Goal: Check status

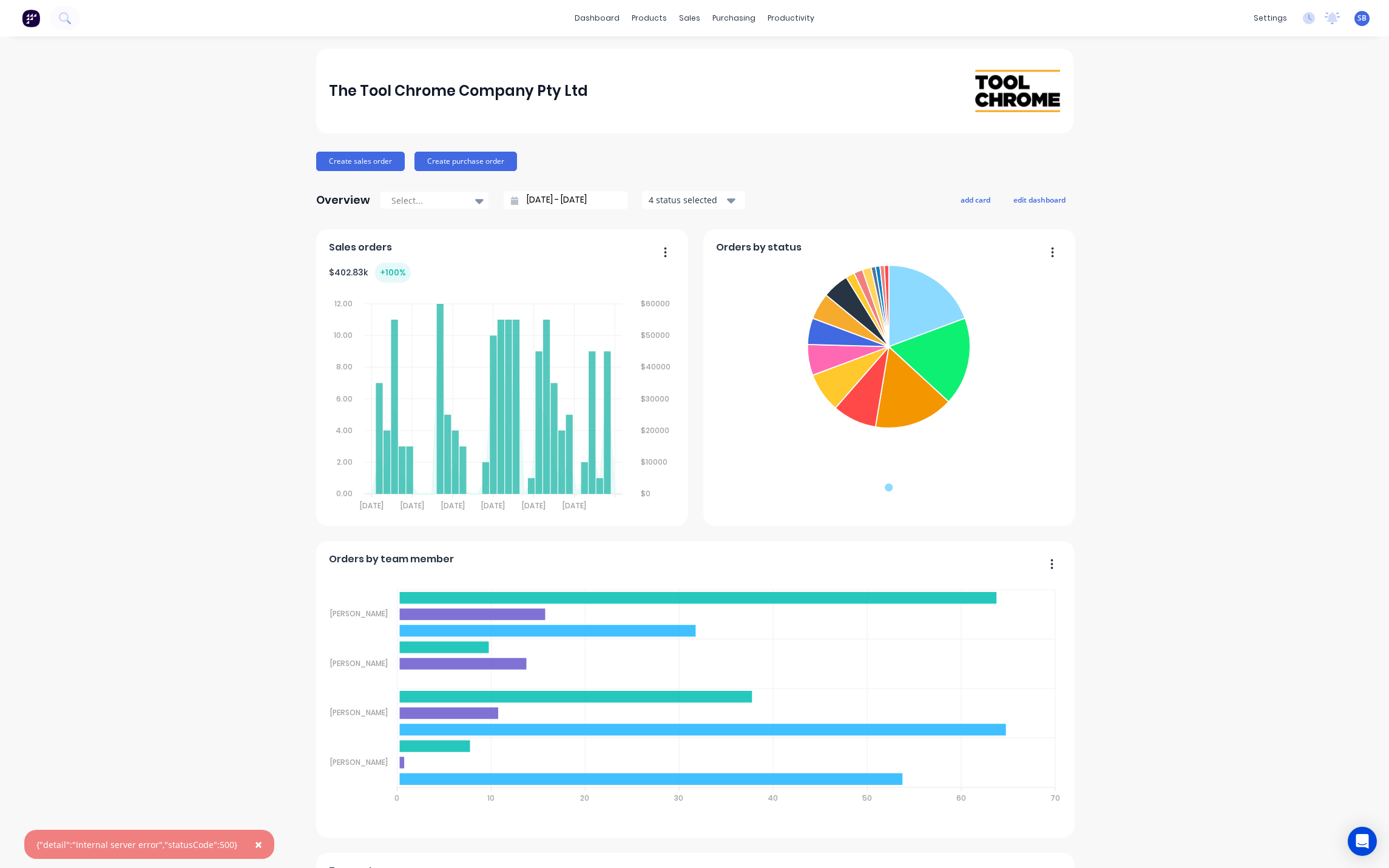
scroll to position [124, 0]
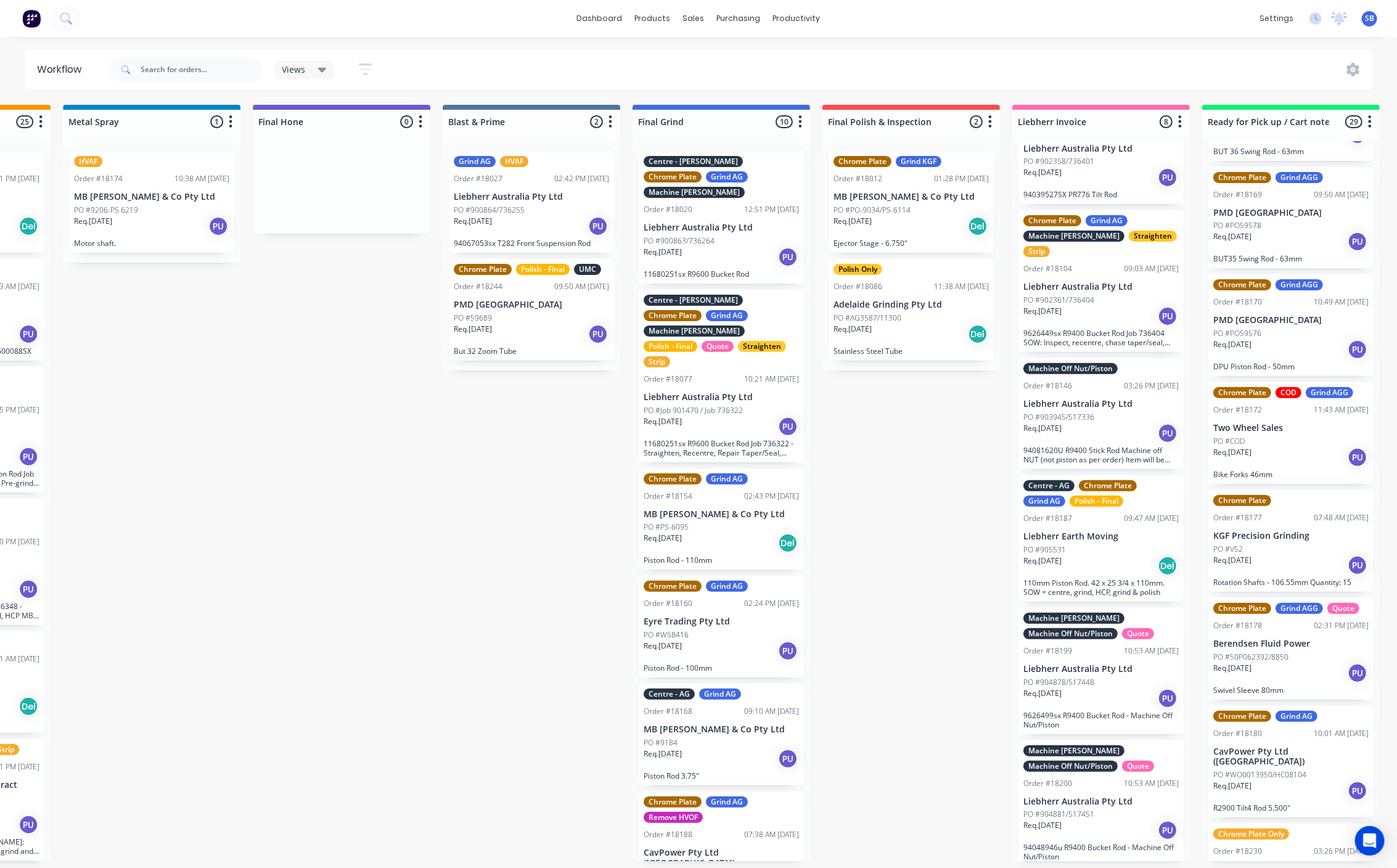
scroll to position [2528, 0]
click at [1286, 650] on p "PO #50P062392/8850" at bounding box center [1251, 655] width 75 height 11
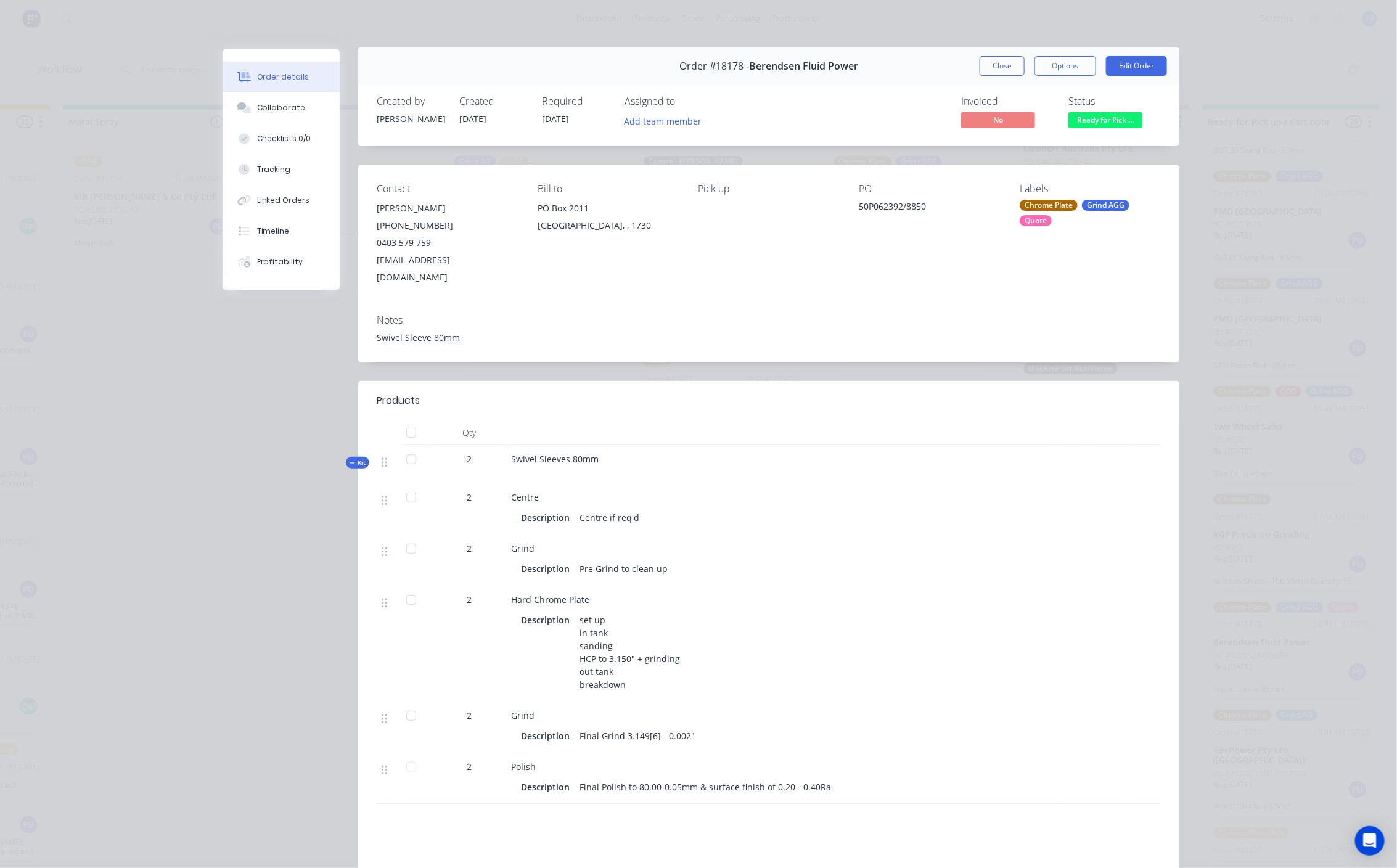
scroll to position [0, 0]
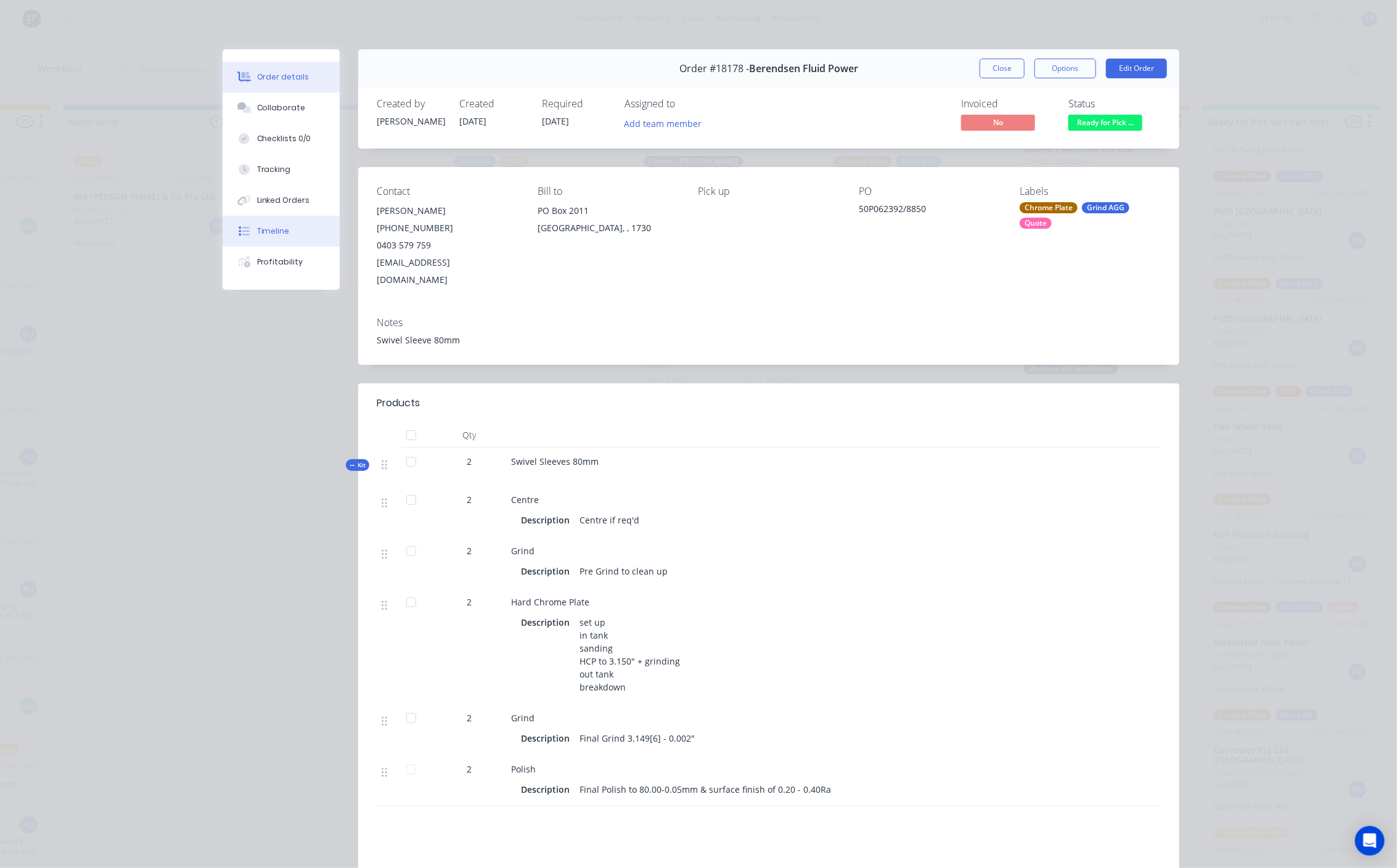
click at [276, 225] on div "Timeline" at bounding box center [273, 231] width 33 height 11
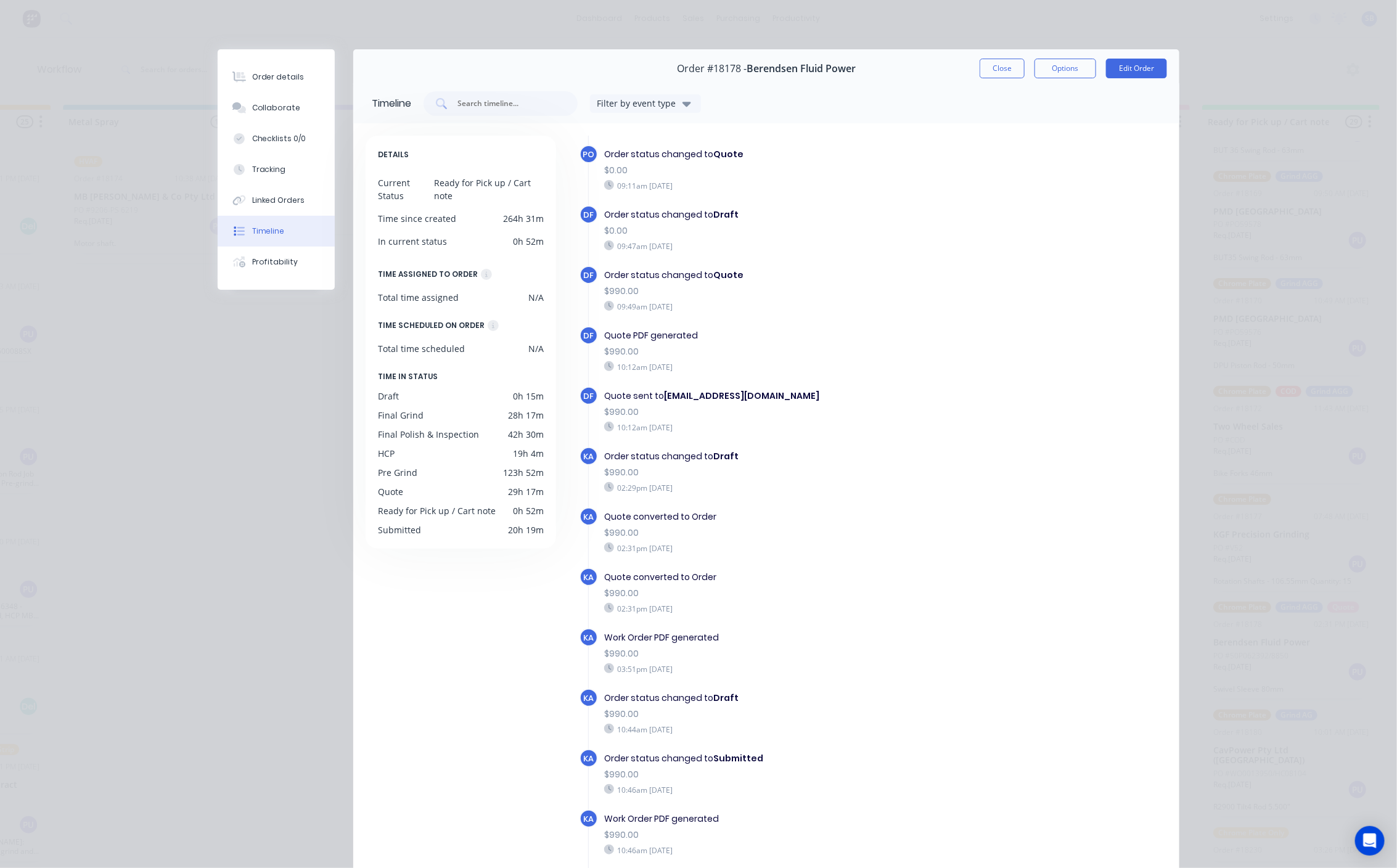
scroll to position [444, 0]
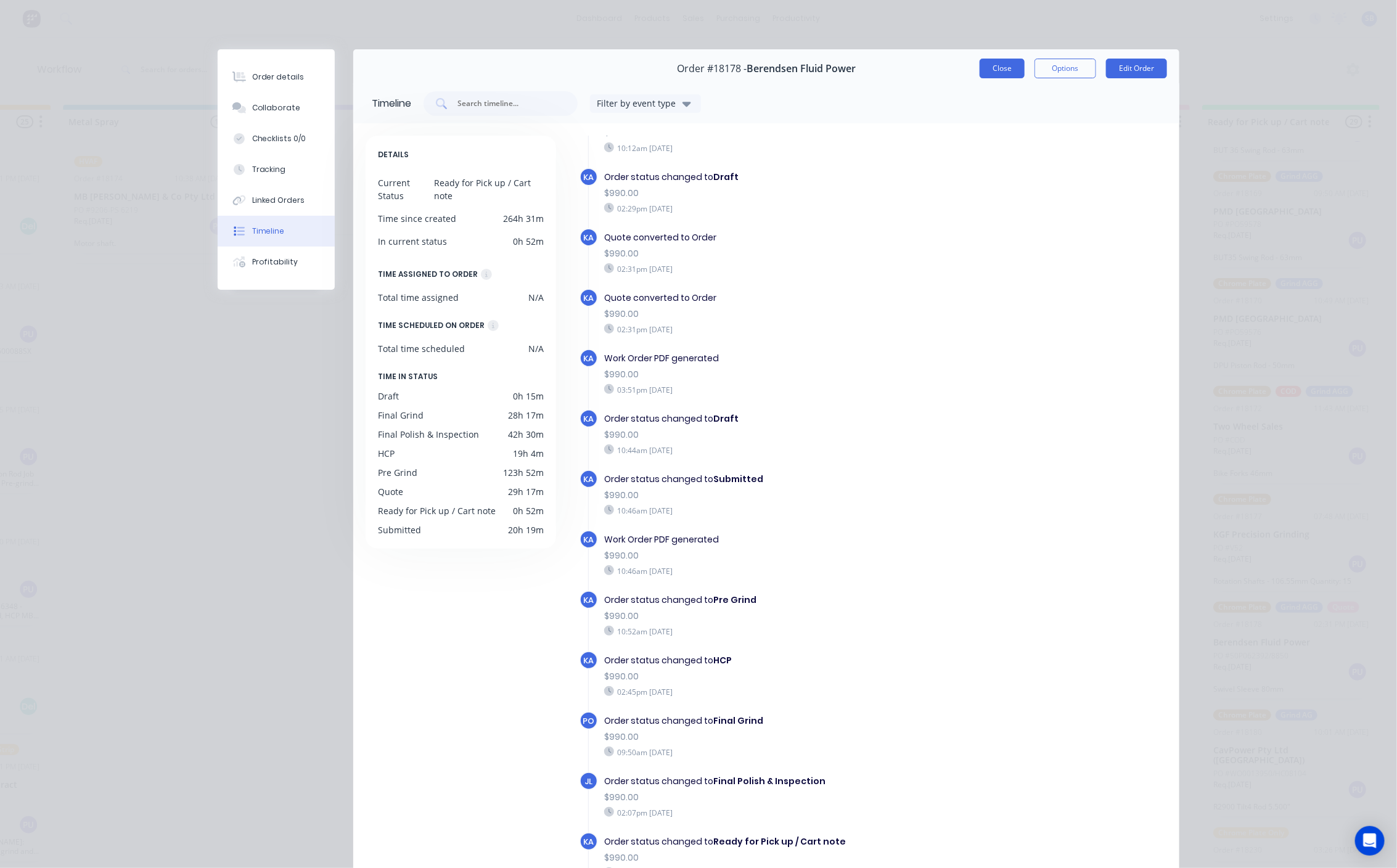
click at [988, 70] on button "Close" at bounding box center [1002, 68] width 45 height 20
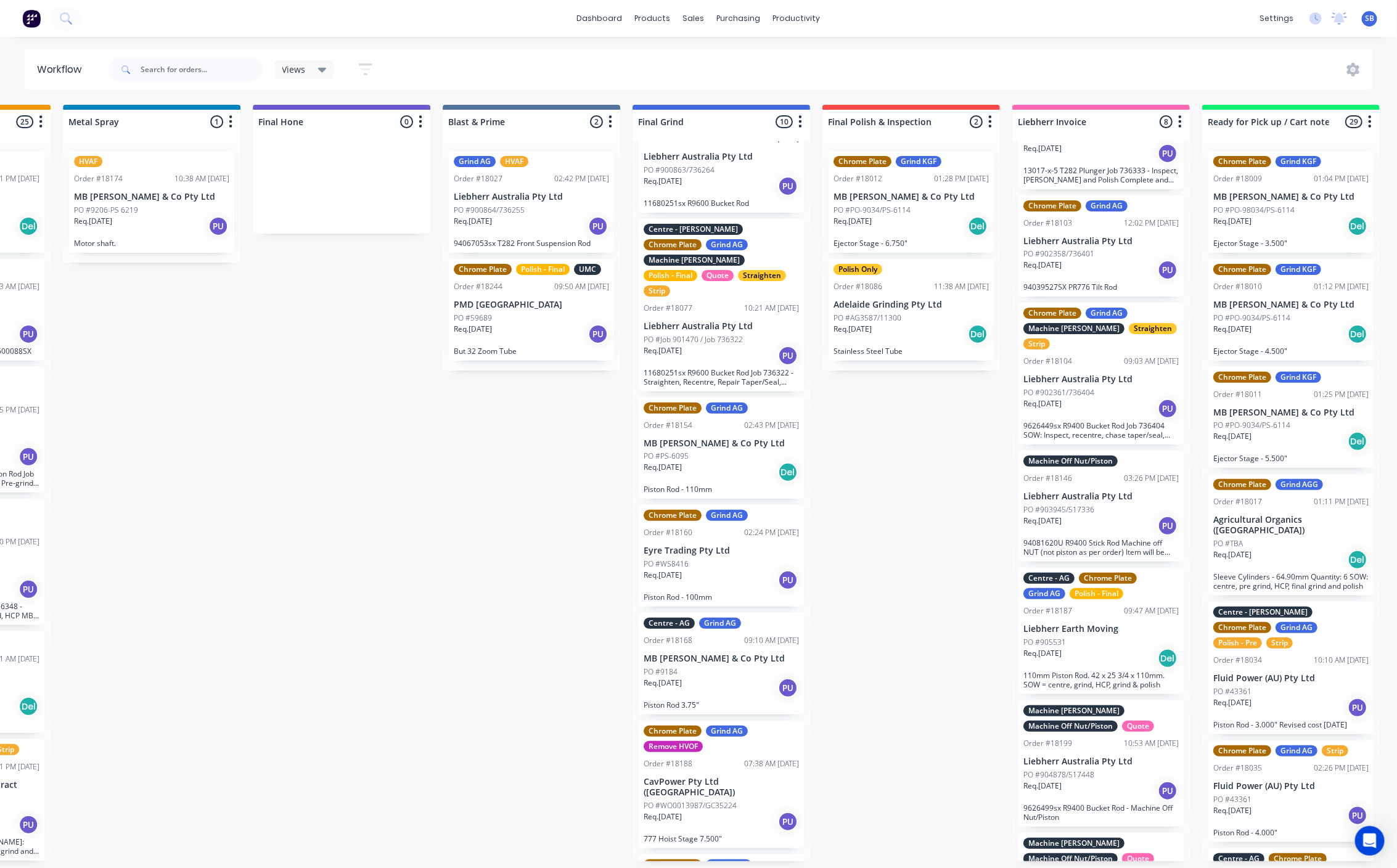
scroll to position [0, 0]
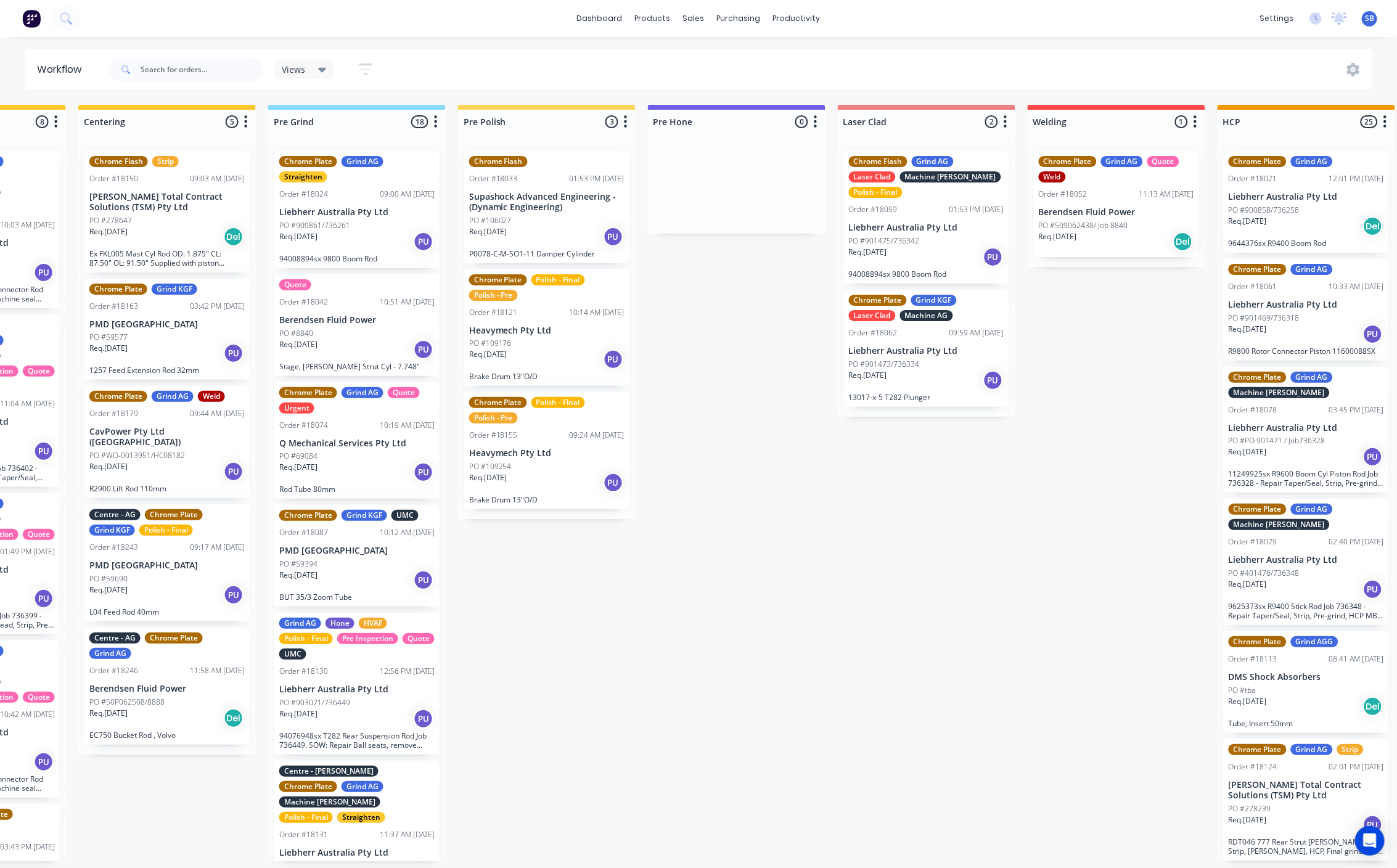
scroll to position [8, 892]
